Goal: Navigation & Orientation: Find specific page/section

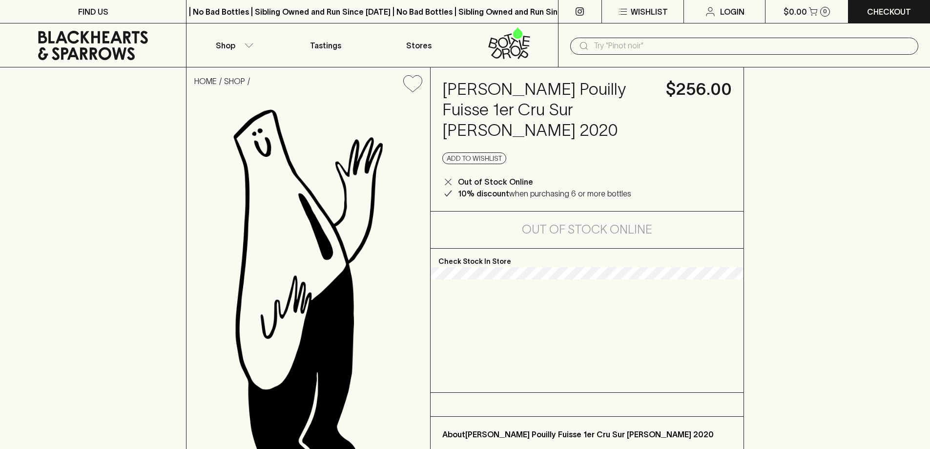
click at [109, 47] on icon at bounding box center [92, 45] width 171 height 29
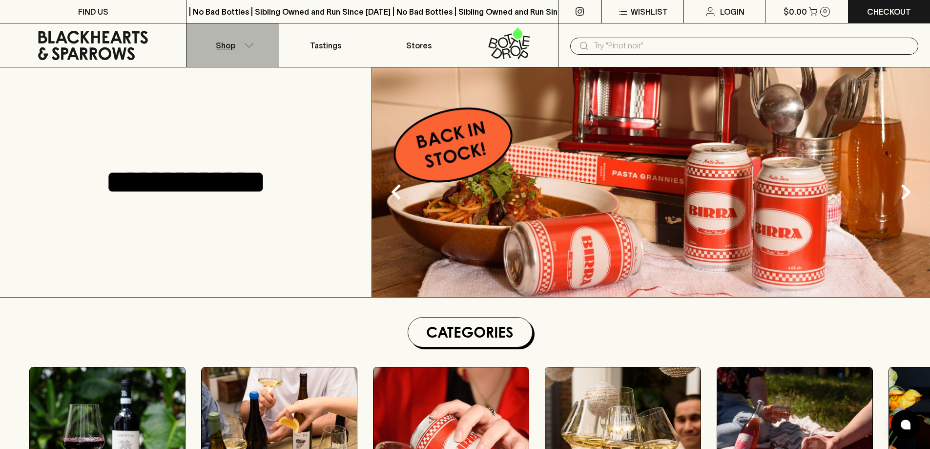
click at [222, 42] on p "Shop" at bounding box center [226, 46] width 20 height 12
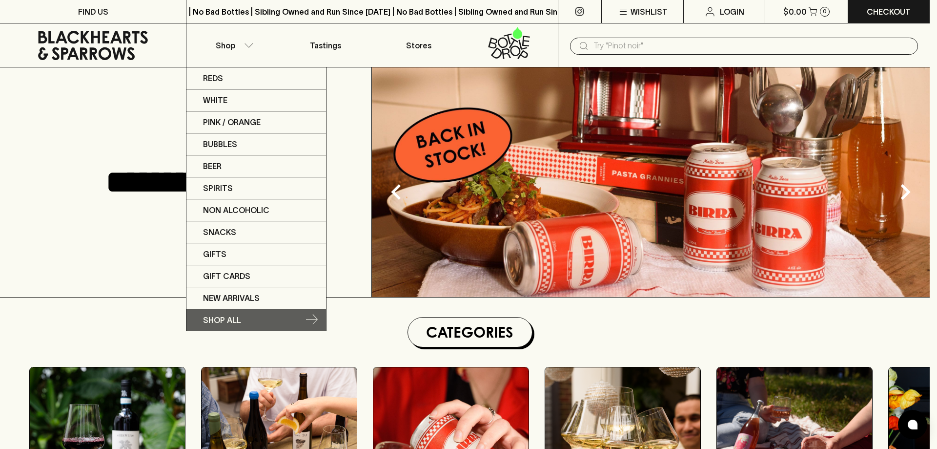
click at [232, 313] on link "SHOP ALL" at bounding box center [257, 319] width 140 height 21
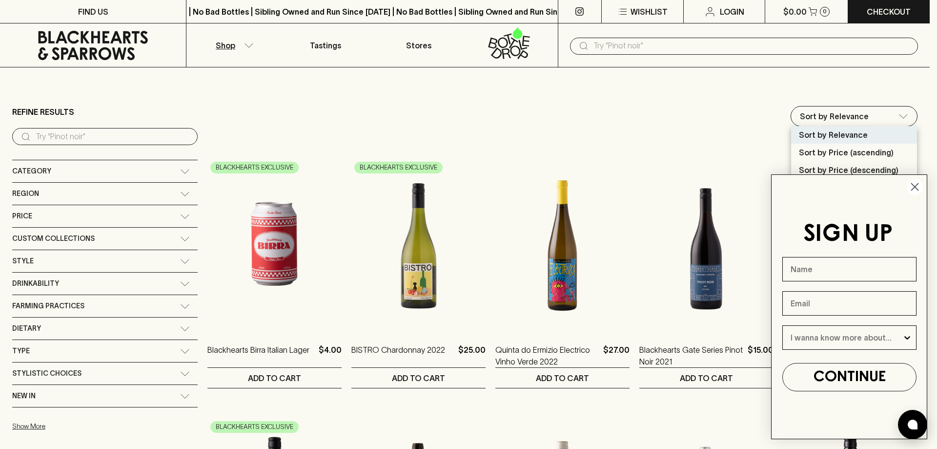
click at [912, 186] on circle "Close dialog" at bounding box center [915, 187] width 16 height 16
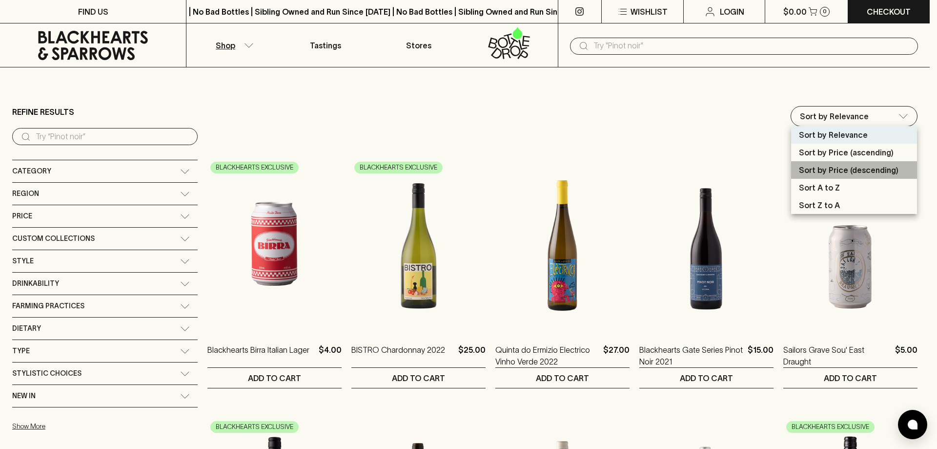
click at [837, 168] on p "Sort by Price (descending)" at bounding box center [849, 170] width 100 height 12
type input "price:desc"
